Goal: Answer question/provide support: Share knowledge or assist other users

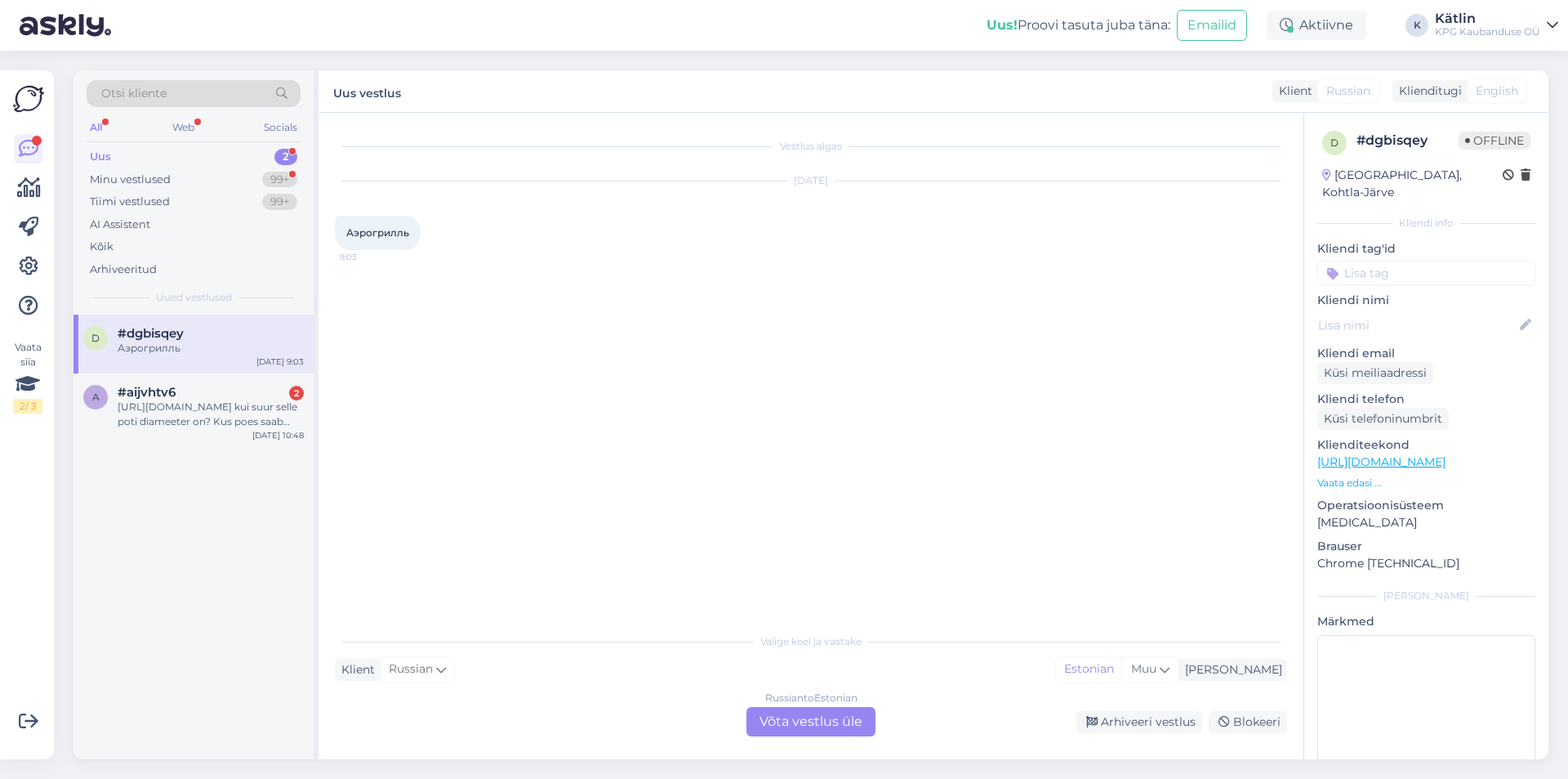
click at [790, 722] on div "Russian to Estonian Võta vestlus üle" at bounding box center [811, 721] width 129 height 30
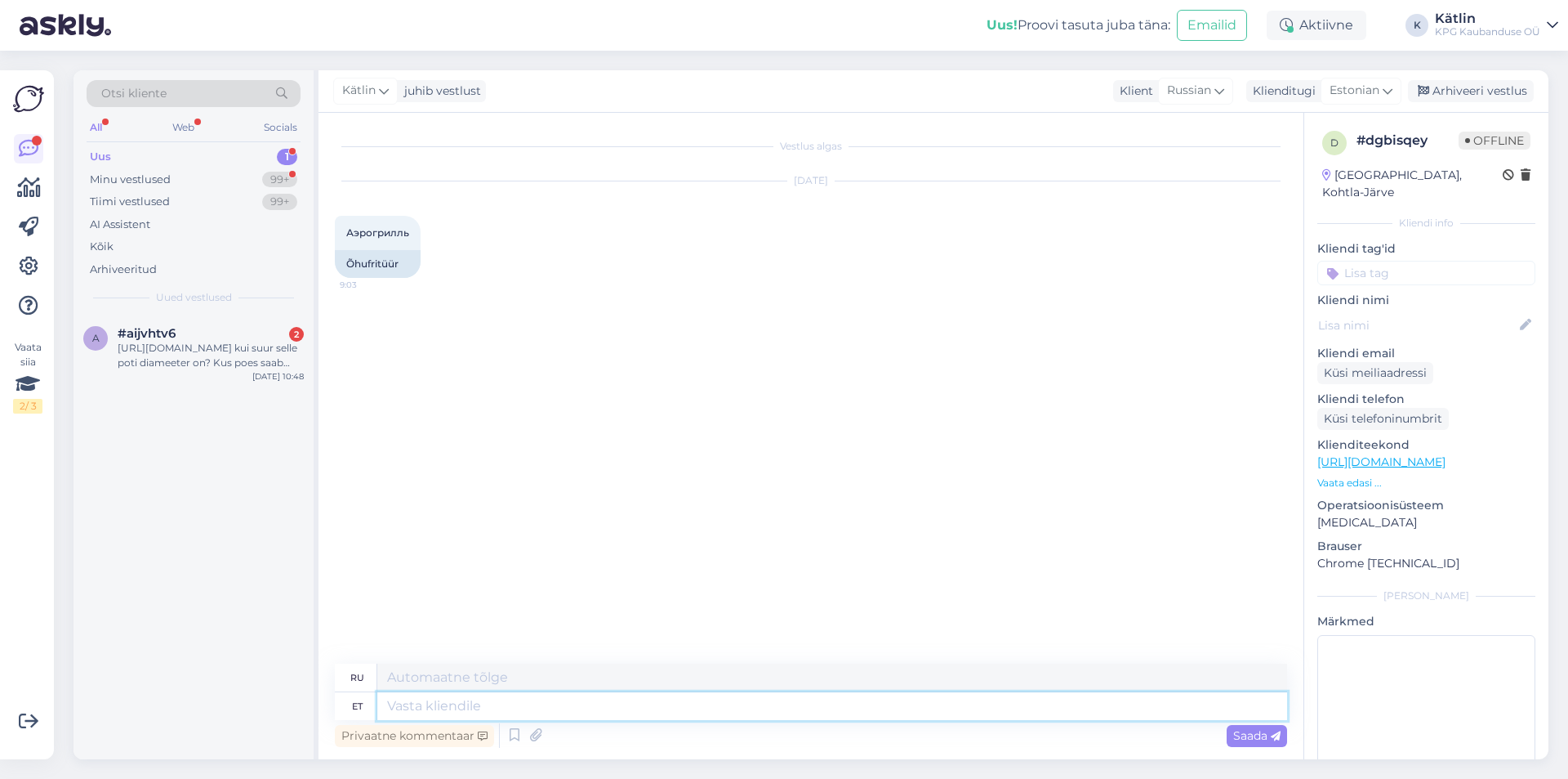
click at [646, 709] on textarea at bounding box center [832, 706] width 910 height 28
paste textarea "[URL][DOMAIN_NAME]"
type textarea "[URL][DOMAIN_NAME]"
click at [154, 371] on div "a #aijvhtv6 2 [URL][DOMAIN_NAME] kui suur selle poti diameeter on? Kus poes saa…" at bounding box center [193, 351] width 240 height 73
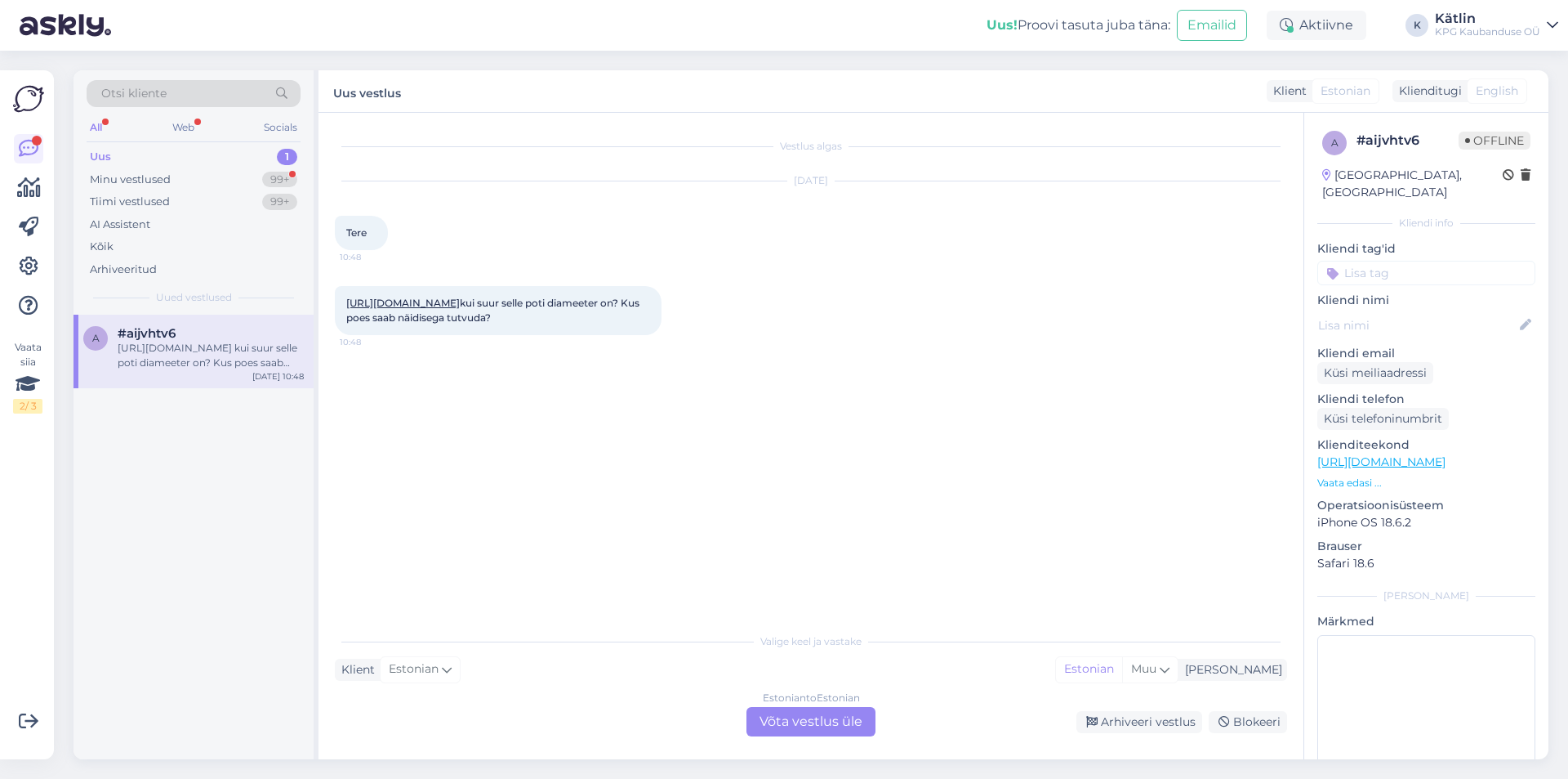
click at [805, 727] on div "Estonian to Estonian Võta vestlus üle" at bounding box center [811, 721] width 129 height 30
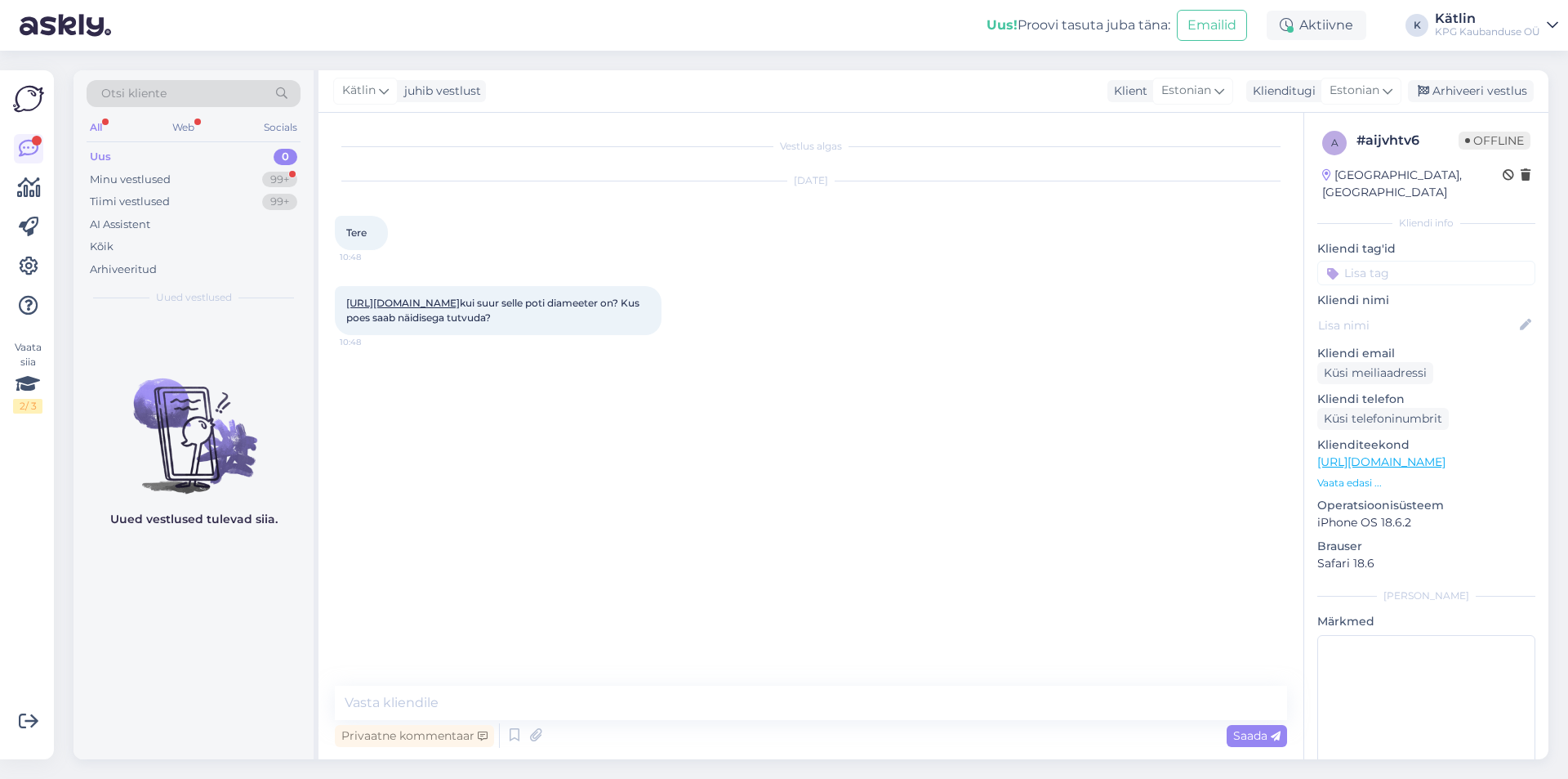
click at [460, 306] on link "[URL][DOMAIN_NAME]" at bounding box center [403, 302] width 113 height 12
